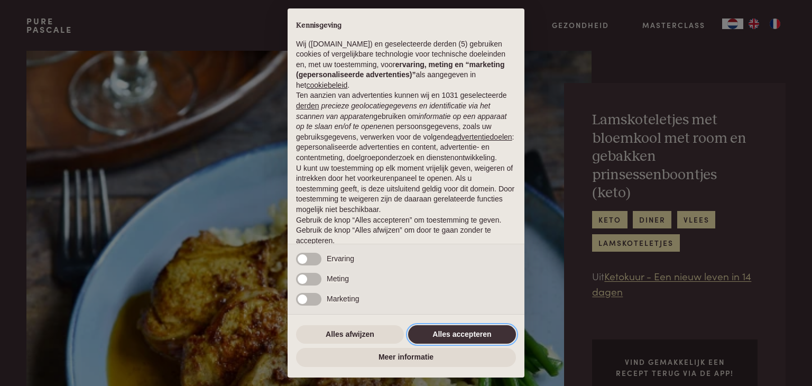
click at [465, 334] on button "Alles accepteren" at bounding box center [462, 334] width 108 height 19
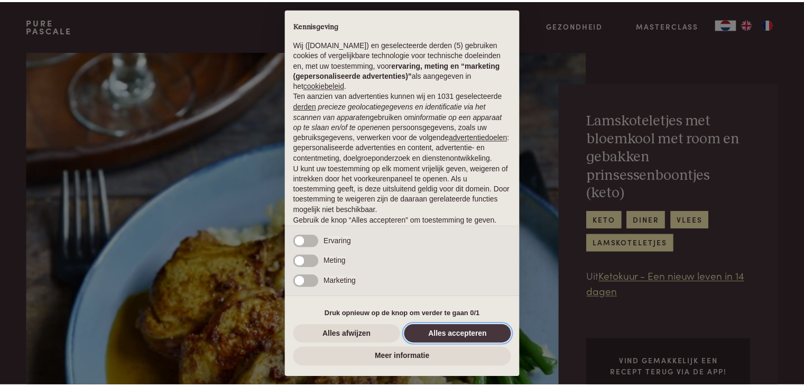
scroll to position [39, 0]
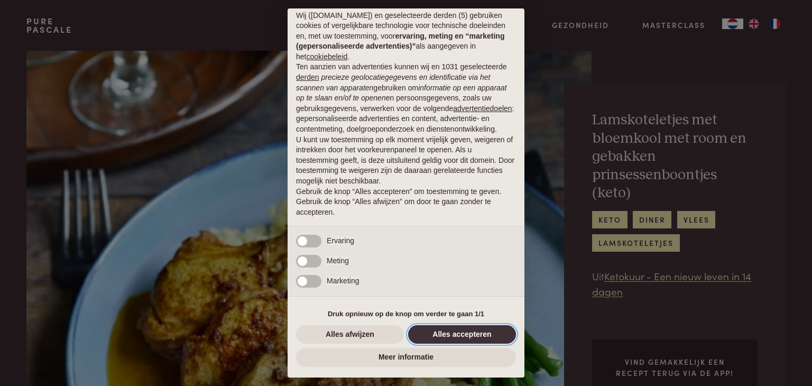
click at [458, 333] on button "Alles accepteren" at bounding box center [462, 334] width 108 height 19
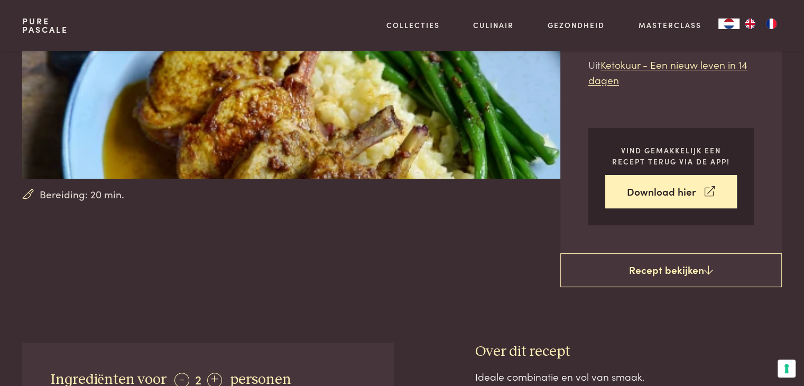
scroll to position [212, 0]
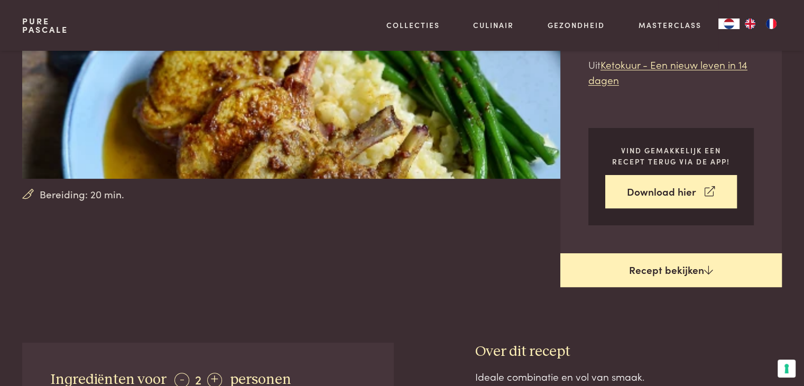
click at [672, 253] on link "Recept bekijken" at bounding box center [672, 270] width 222 height 34
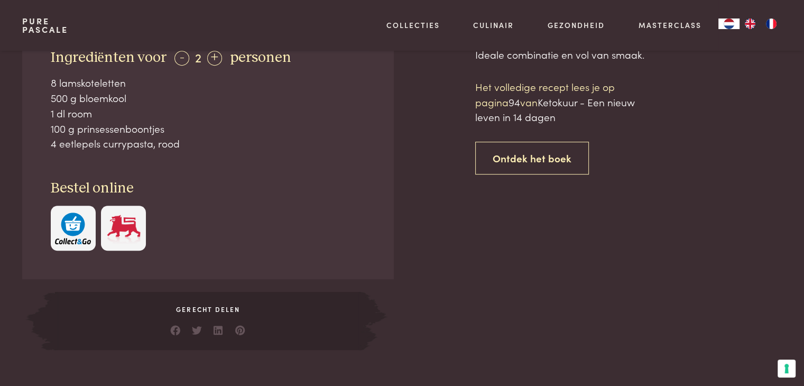
scroll to position [535, 0]
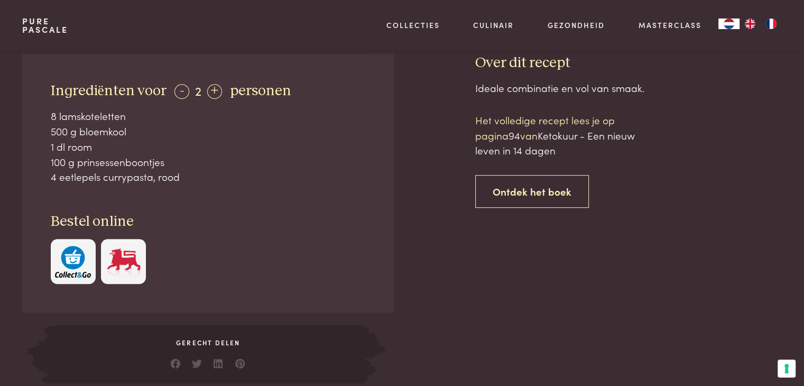
scroll to position [482, 0]
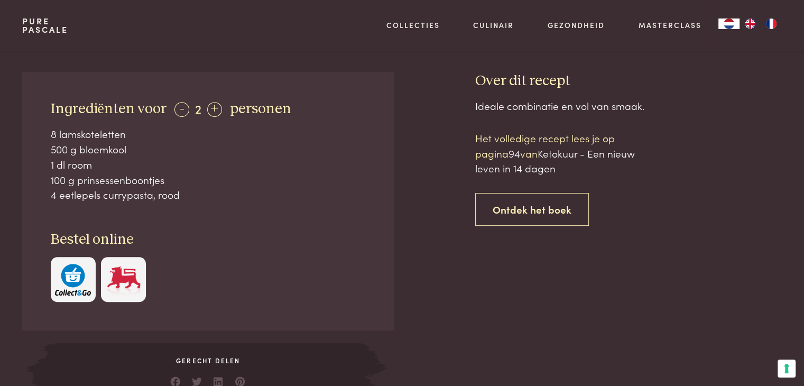
drag, startPoint x: 52, startPoint y: 88, endPoint x: 192, endPoint y: 171, distance: 163.1
click at [192, 171] on div "Ingrediënten voor - 2 + personen 8 lamskoteletten 500 g bloemkool 1 dl room 100…" at bounding box center [207, 201] width 371 height 259
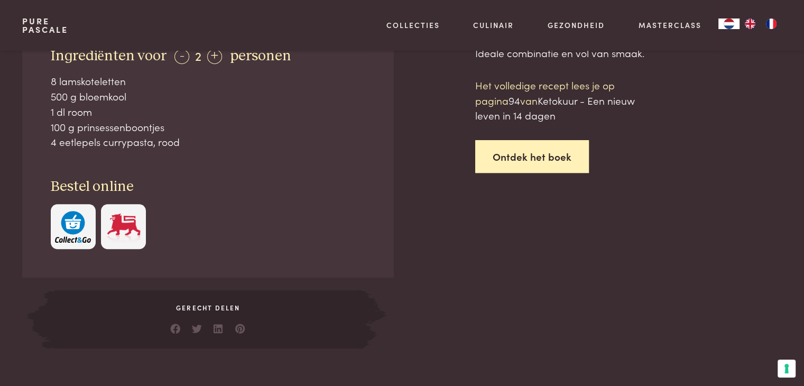
click at [525, 140] on link "Ontdek het boek" at bounding box center [532, 156] width 114 height 33
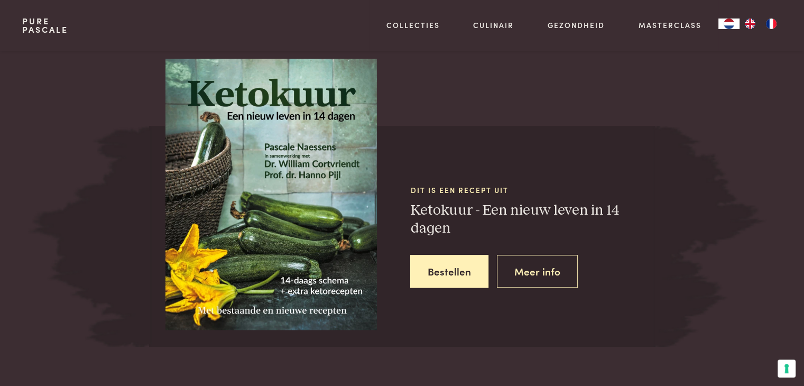
scroll to position [977, 0]
